Goal: Task Accomplishment & Management: Manage account settings

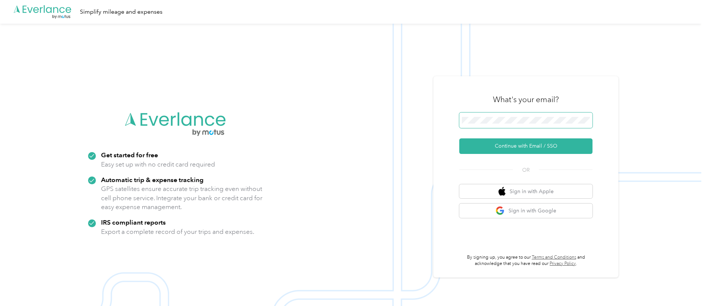
click at [488, 116] on span at bounding box center [526, 121] width 133 height 16
click at [533, 145] on button "Continue with Email / SSO" at bounding box center [526, 146] width 133 height 16
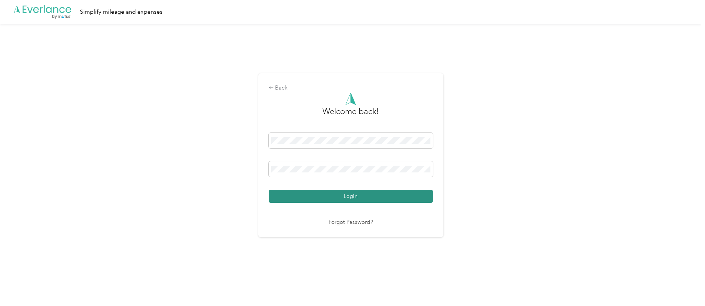
click at [377, 195] on button "Login" at bounding box center [351, 196] width 164 height 13
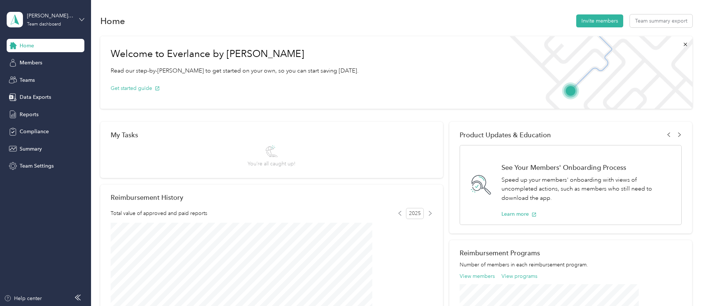
click at [84, 19] on icon at bounding box center [82, 19] width 4 height 3
click at [40, 77] on div "Personal dashboard" at bounding box center [36, 75] width 47 height 8
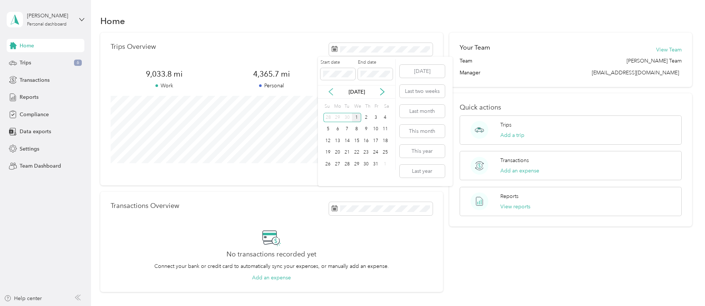
click at [334, 92] on icon at bounding box center [330, 91] width 7 height 7
click at [338, 117] on div "1" at bounding box center [338, 117] width 10 height 9
click at [347, 166] on div "30" at bounding box center [348, 164] width 10 height 9
click at [49, 97] on div "Reports" at bounding box center [46, 97] width 78 height 13
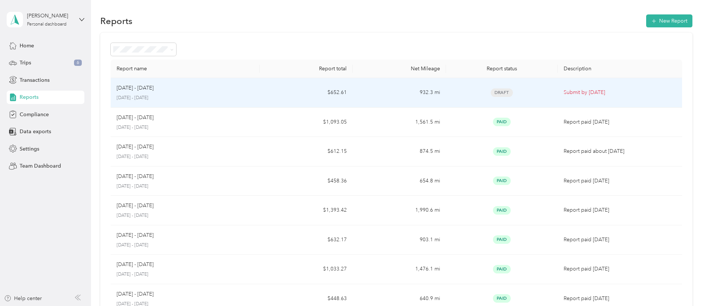
click at [254, 86] on div "[DATE] - [DATE]" at bounding box center [185, 88] width 137 height 8
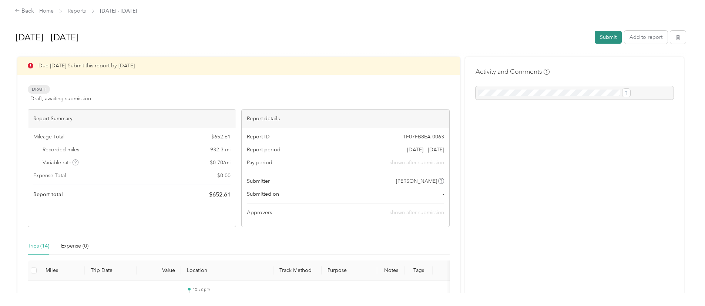
click at [595, 35] on button "Submit" at bounding box center [608, 37] width 27 height 13
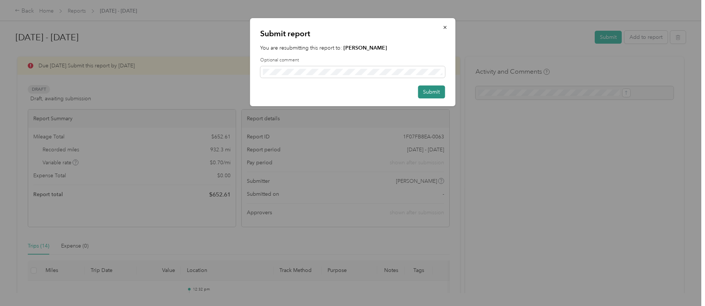
click at [441, 92] on button "Submit" at bounding box center [431, 92] width 27 height 13
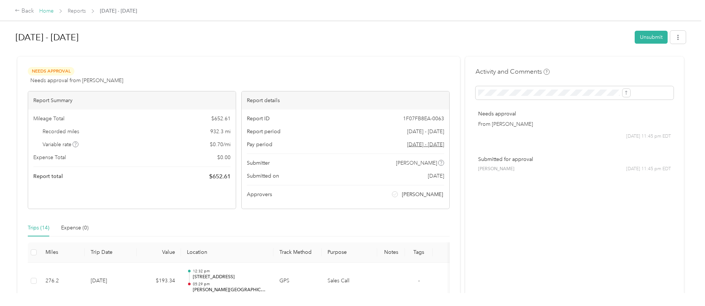
click at [54, 11] on link "Home" at bounding box center [46, 11] width 14 height 6
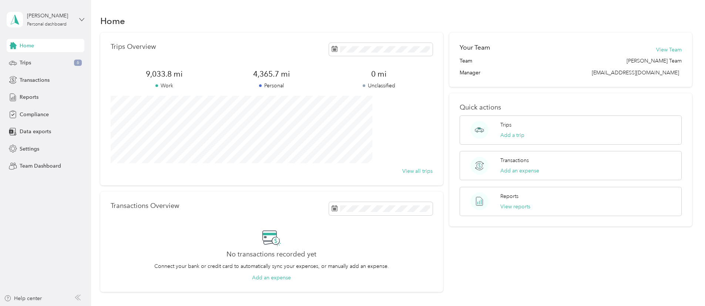
click at [81, 19] on icon at bounding box center [81, 19] width 5 height 5
click at [41, 94] on div "Log out" at bounding box center [27, 93] width 29 height 8
